Goal: Task Accomplishment & Management: Manage account settings

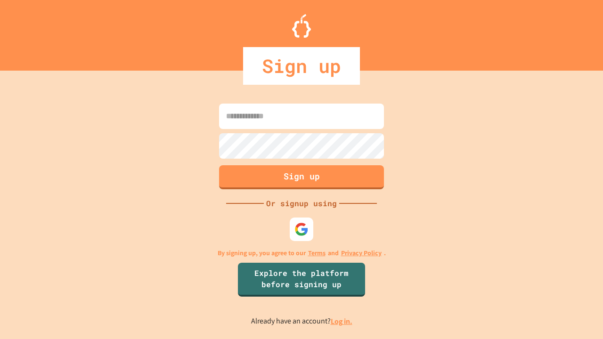
click at [342, 321] on link "Log in." at bounding box center [341, 321] width 22 height 10
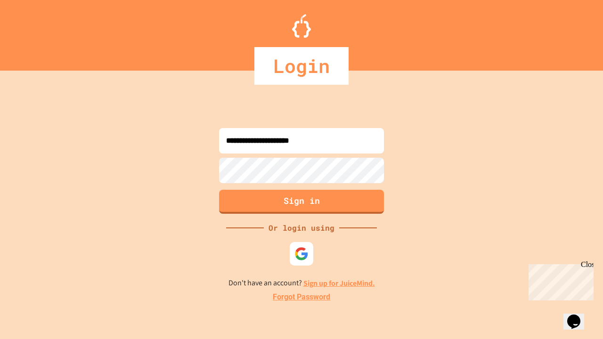
type input "**********"
